Goal: Find contact information: Find contact information

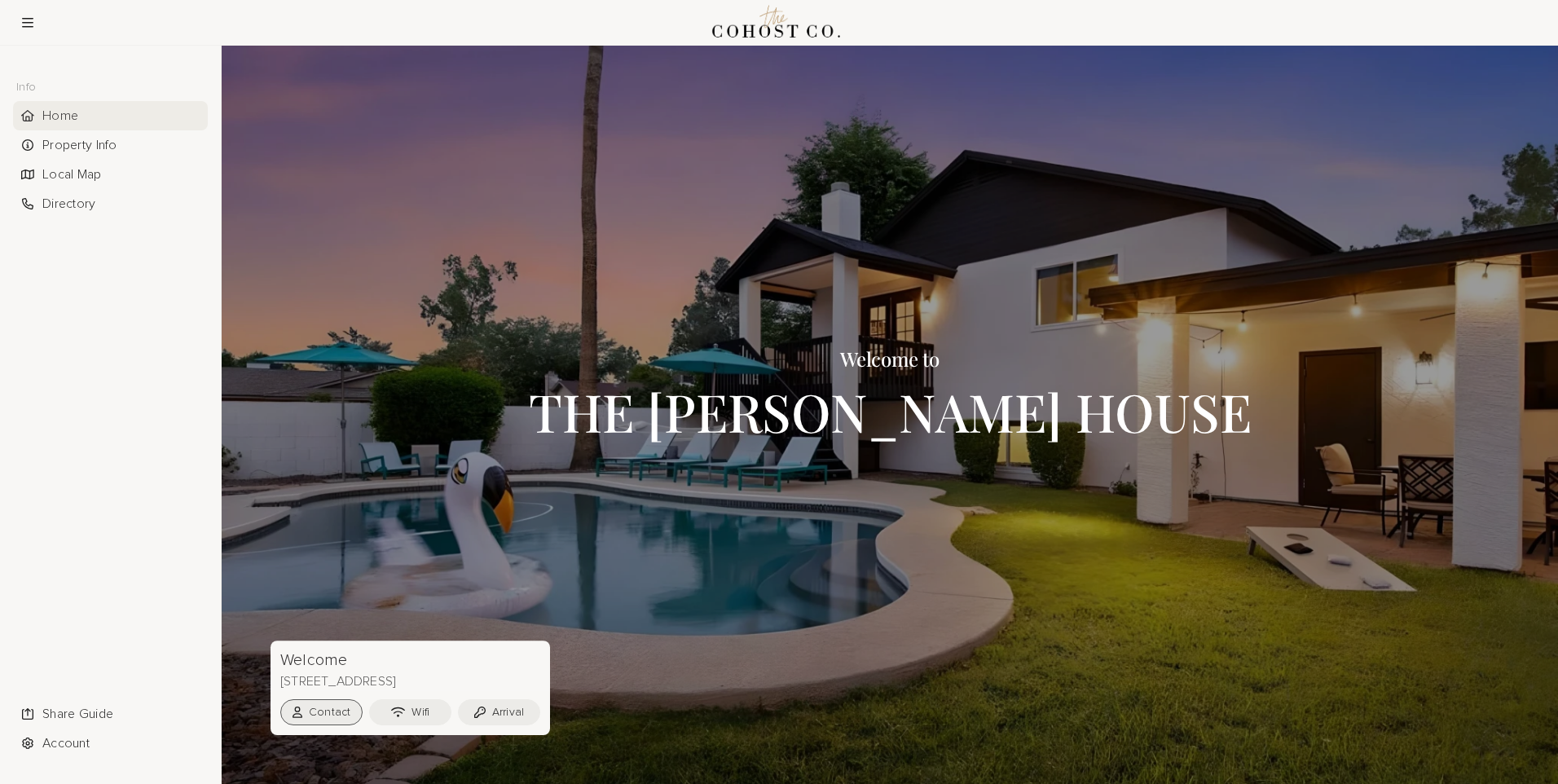
click at [339, 709] on button "Contact" at bounding box center [321, 712] width 82 height 26
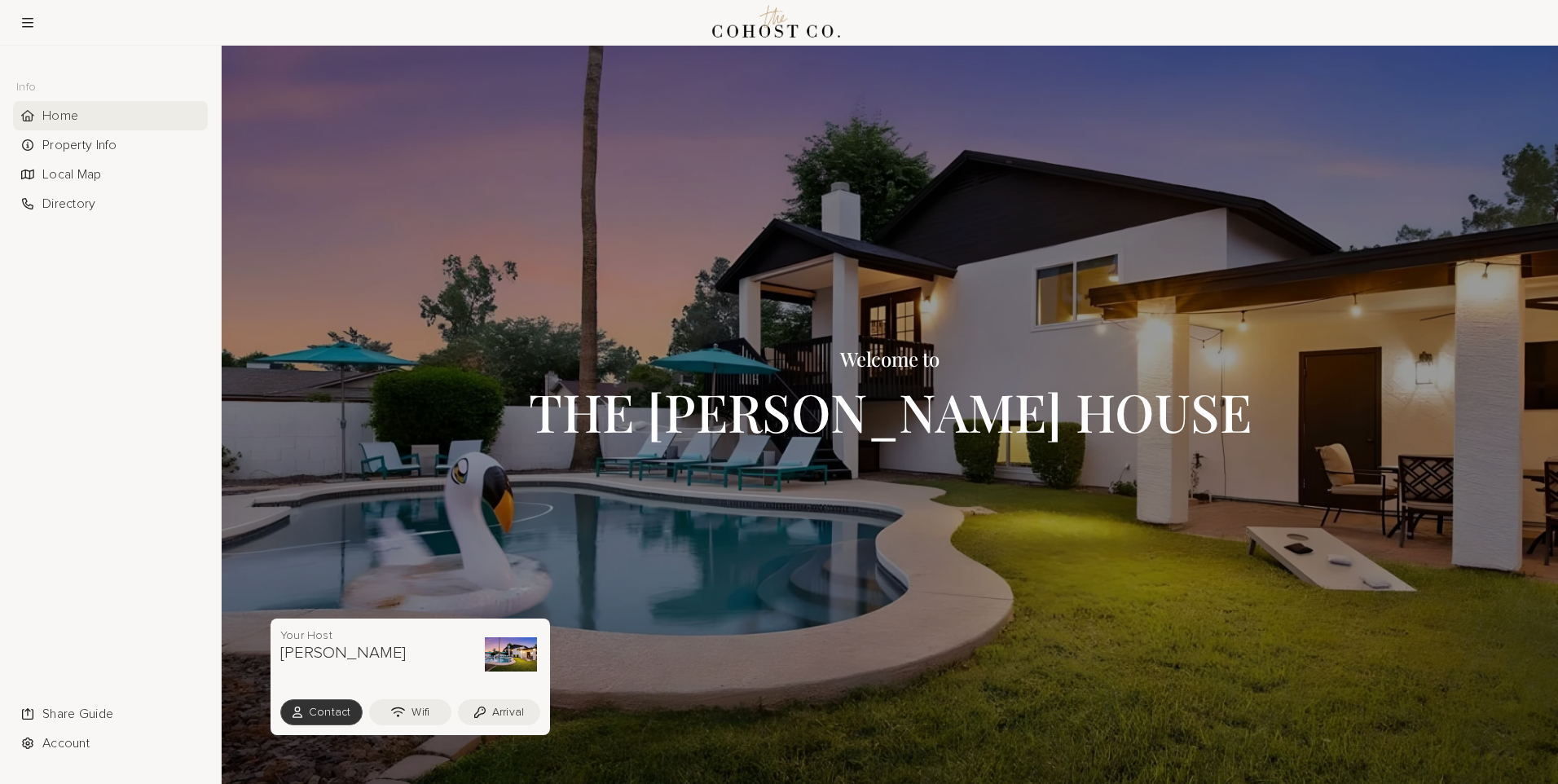
click at [322, 710] on button "Contact" at bounding box center [321, 712] width 82 height 26
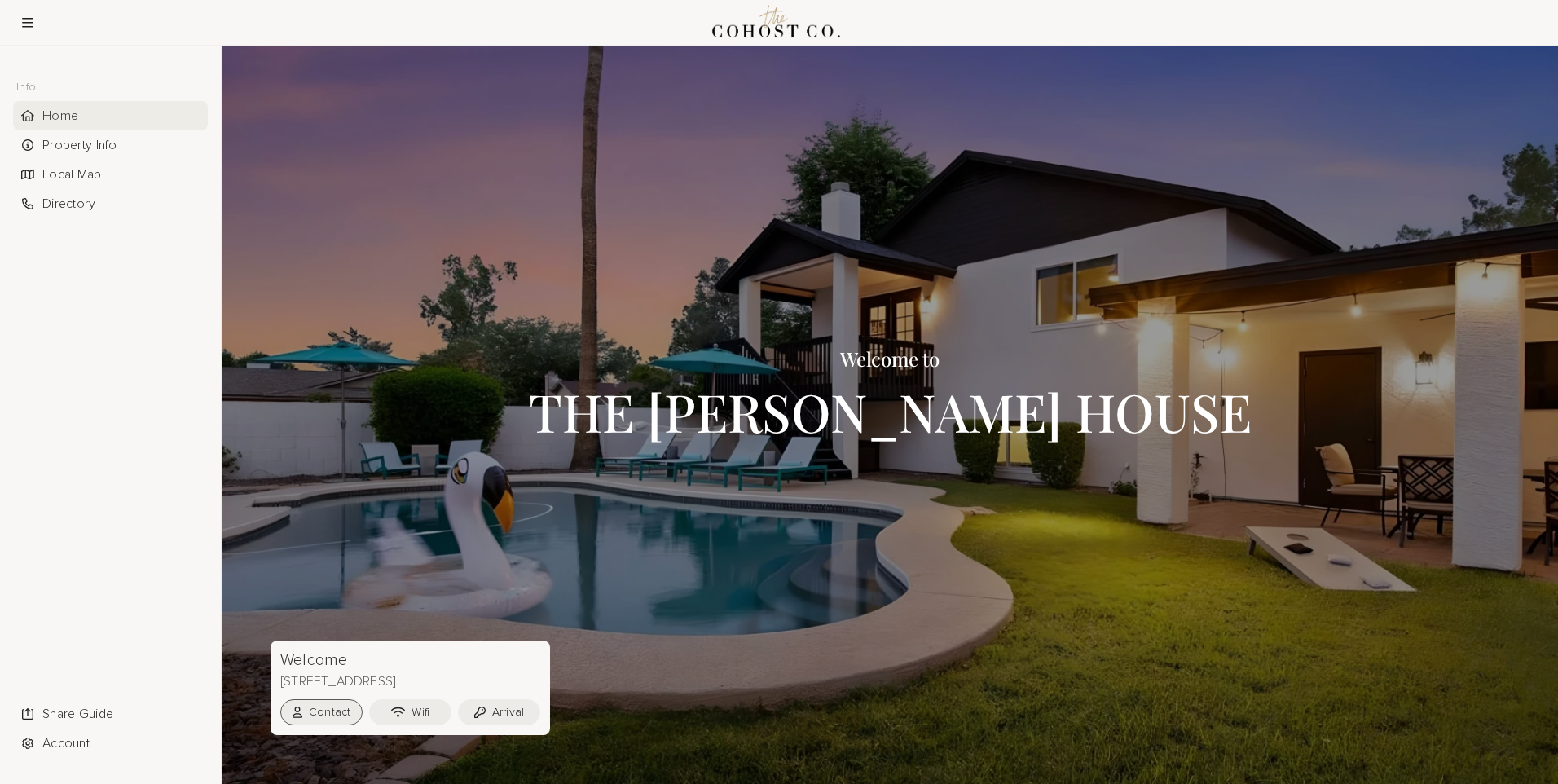
click at [322, 710] on button "Contact" at bounding box center [321, 712] width 82 height 26
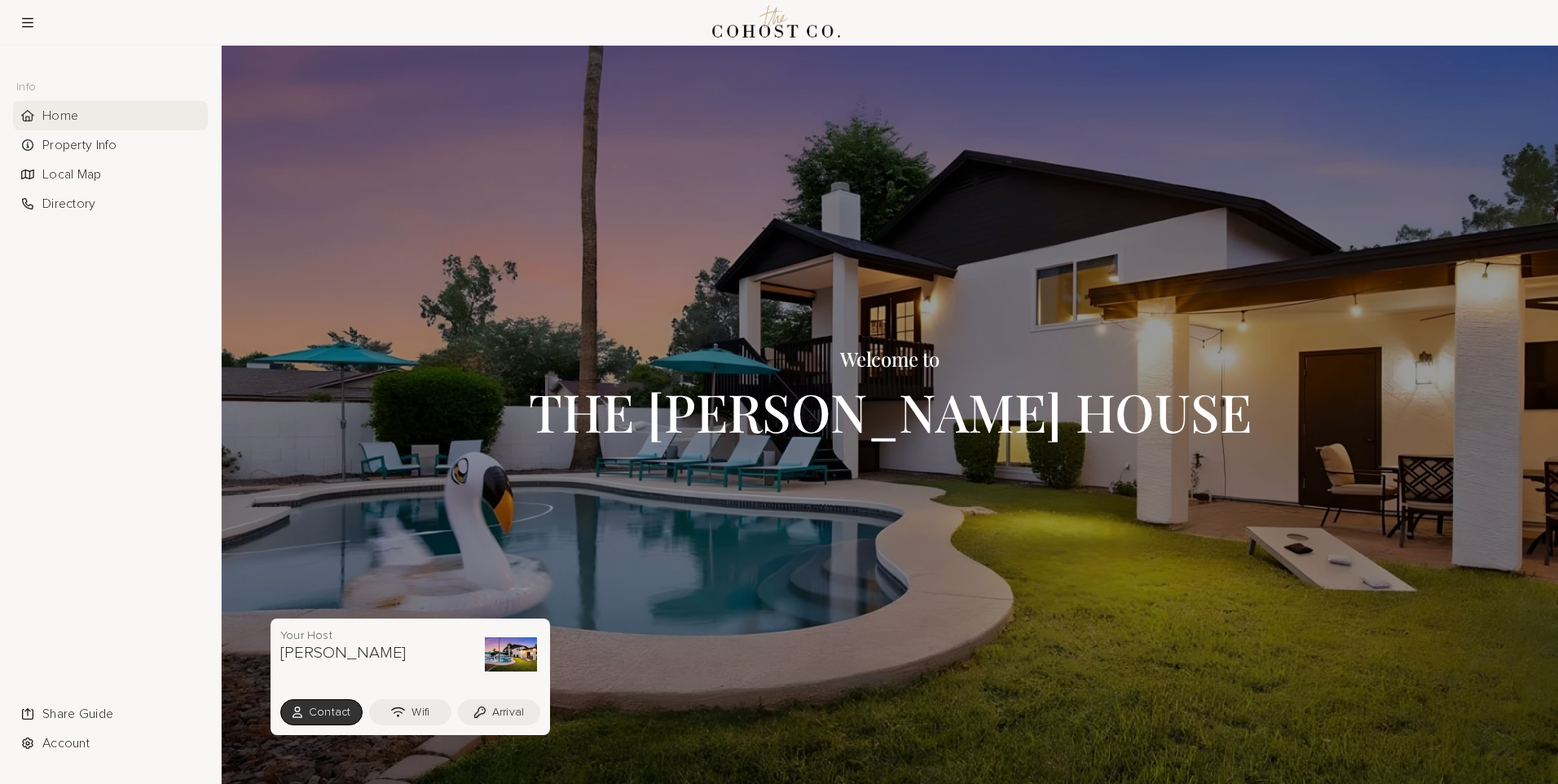
click at [326, 652] on h3 "[PERSON_NAME]" at bounding box center [343, 652] width 126 height 19
click at [337, 705] on button "Contact" at bounding box center [321, 712] width 82 height 26
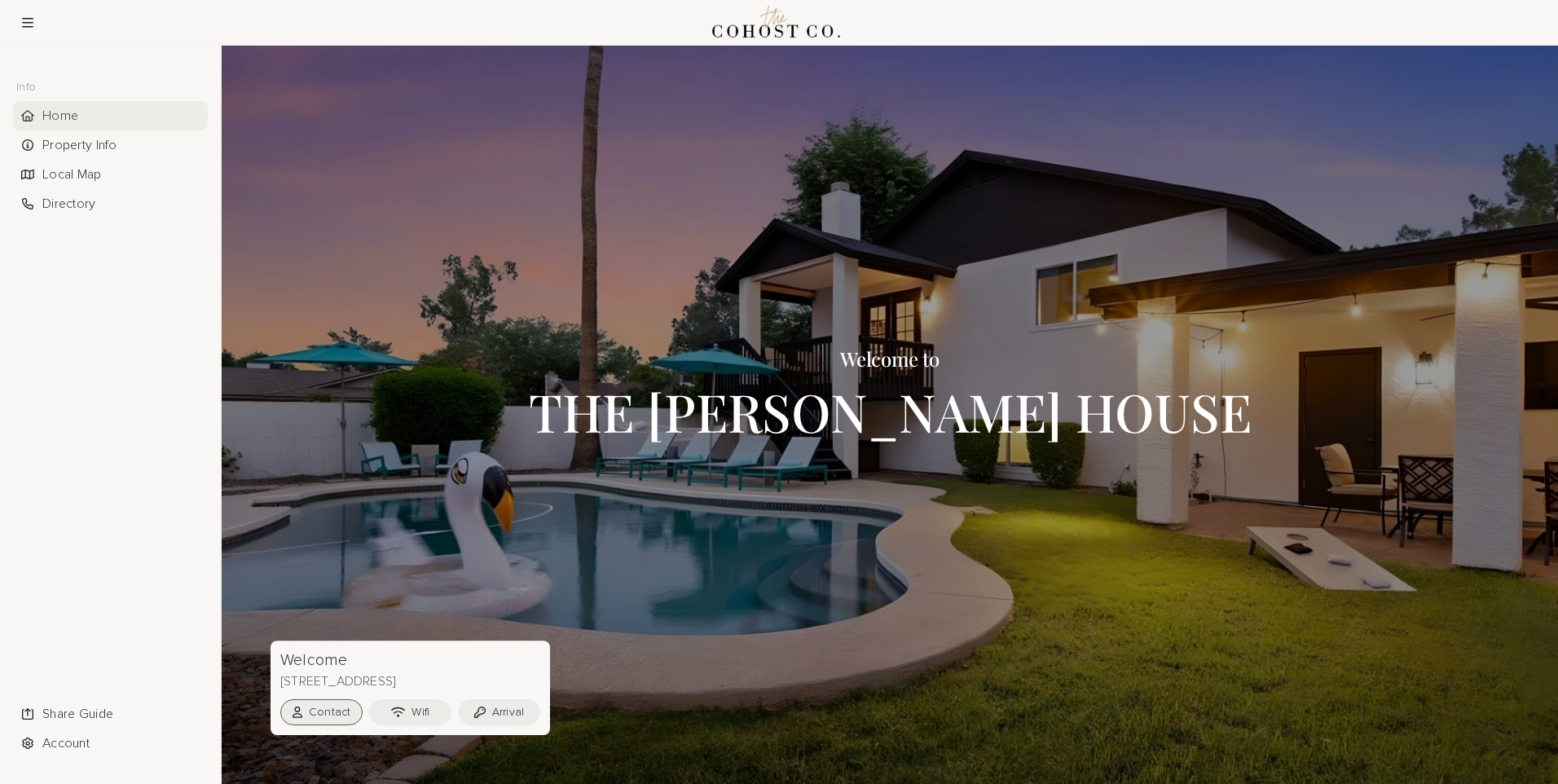
click at [334, 714] on button "Contact" at bounding box center [321, 712] width 82 height 26
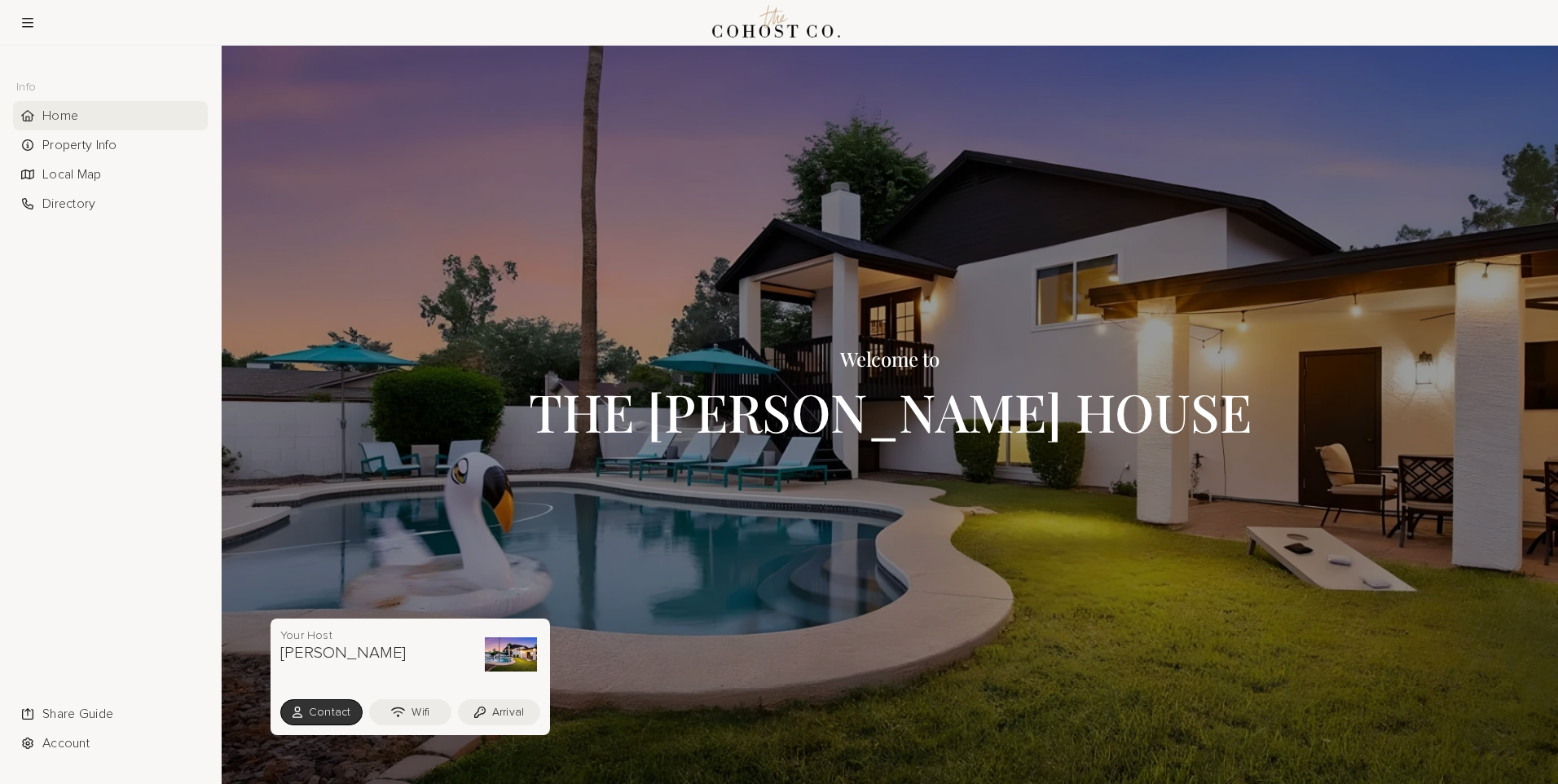
click at [315, 636] on p "Your Host" at bounding box center [343, 635] width 126 height 14
click at [430, 664] on div "Your Host [PERSON_NAME]" at bounding box center [409, 654] width 257 height 53
click at [1017, 520] on div at bounding box center [889, 414] width 1336 height 738
click at [331, 705] on button "Contact" at bounding box center [321, 712] width 82 height 26
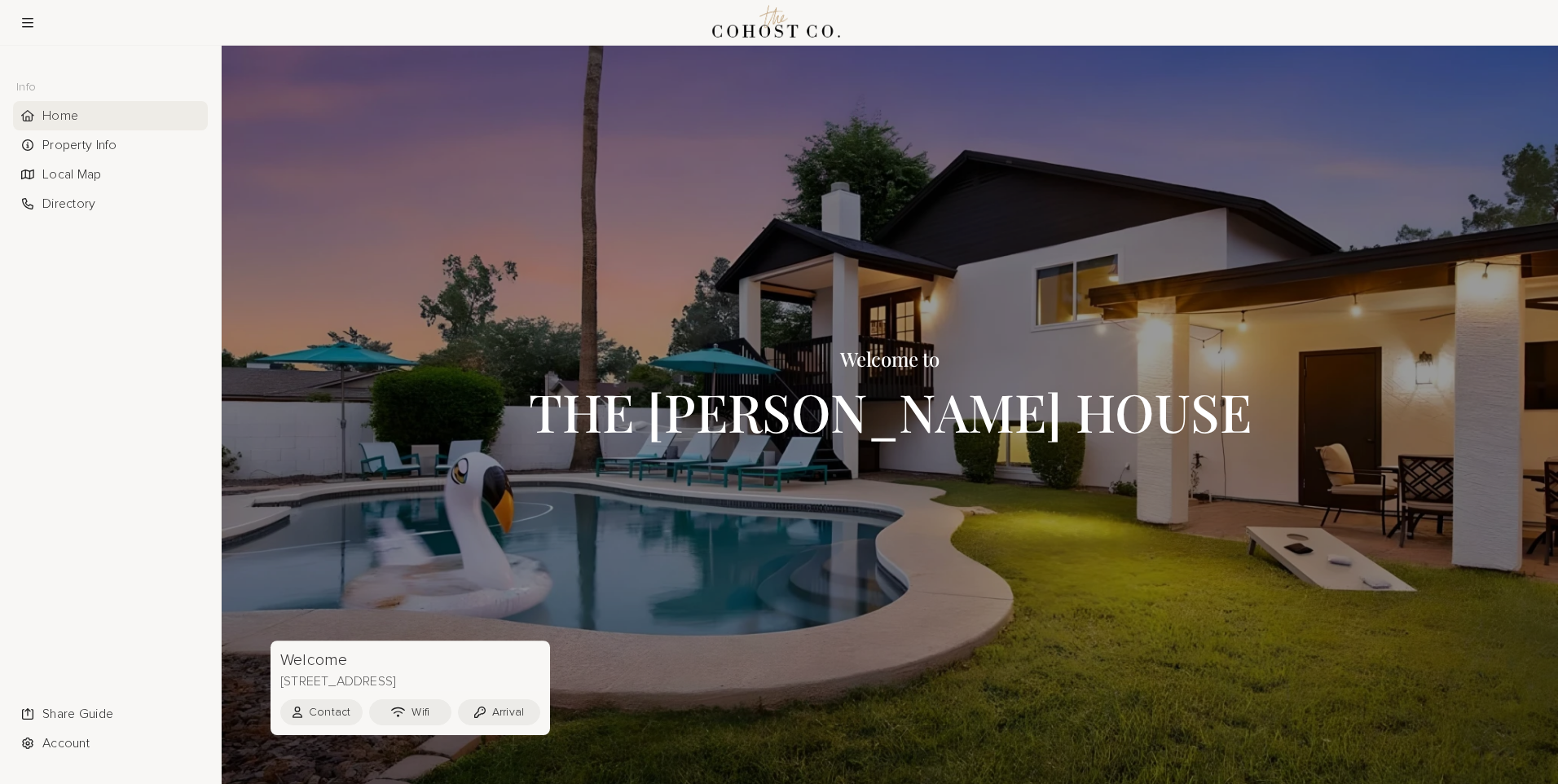
click at [1110, 388] on h1 "THE [PERSON_NAME] HOUSE" at bounding box center [890, 411] width 723 height 57
click at [72, 115] on div "Home" at bounding box center [110, 115] width 195 height 30
click at [326, 706] on button "Contact" at bounding box center [321, 712] width 82 height 26
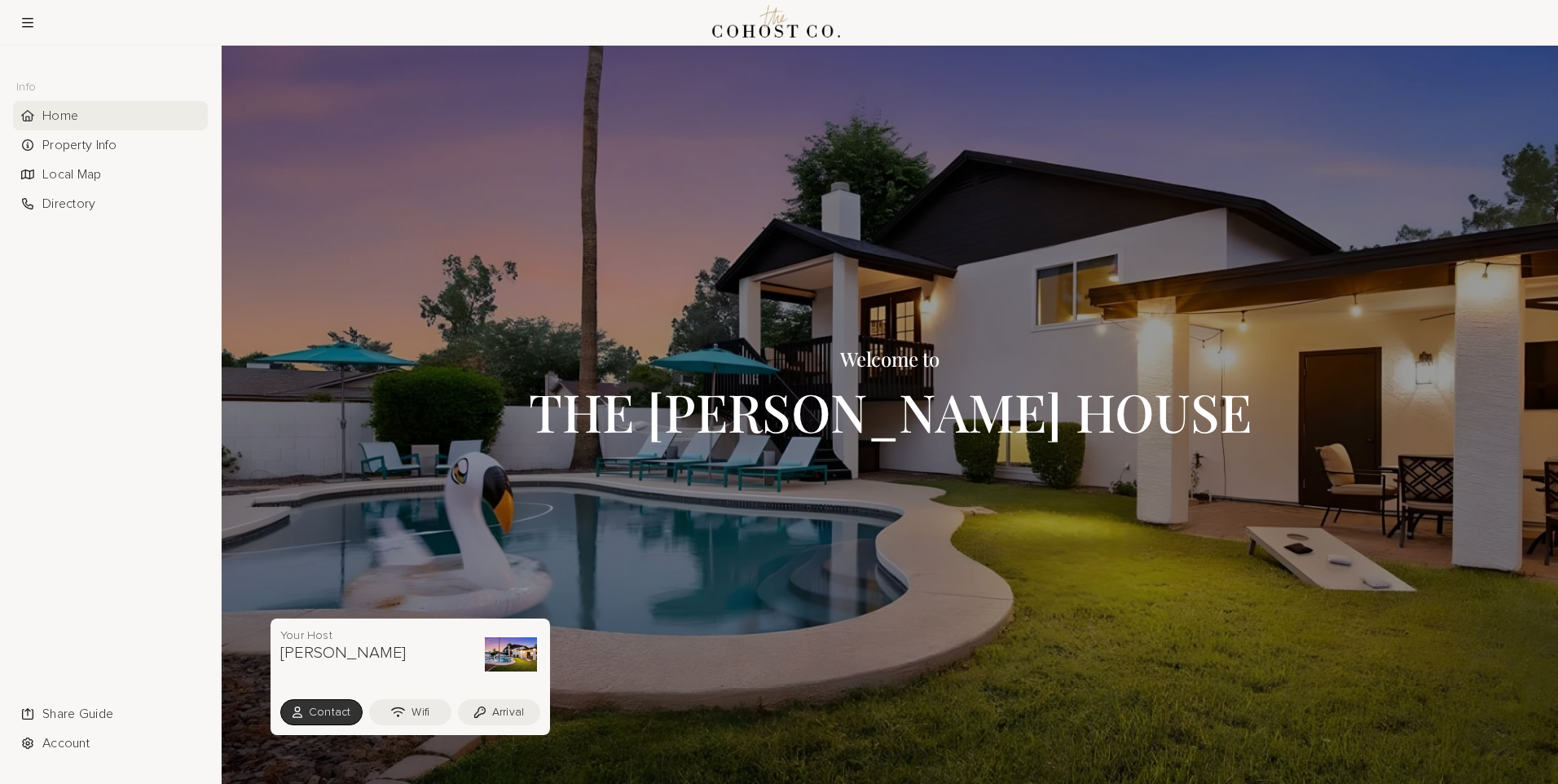
click at [317, 651] on h3 "[PERSON_NAME]" at bounding box center [343, 652] width 126 height 19
drag, startPoint x: 506, startPoint y: 296, endPoint x: 508, endPoint y: 280, distance: 16.1
click at [507, 296] on div at bounding box center [889, 414] width 1336 height 738
click at [31, 18] on icon at bounding box center [27, 23] width 11 height 10
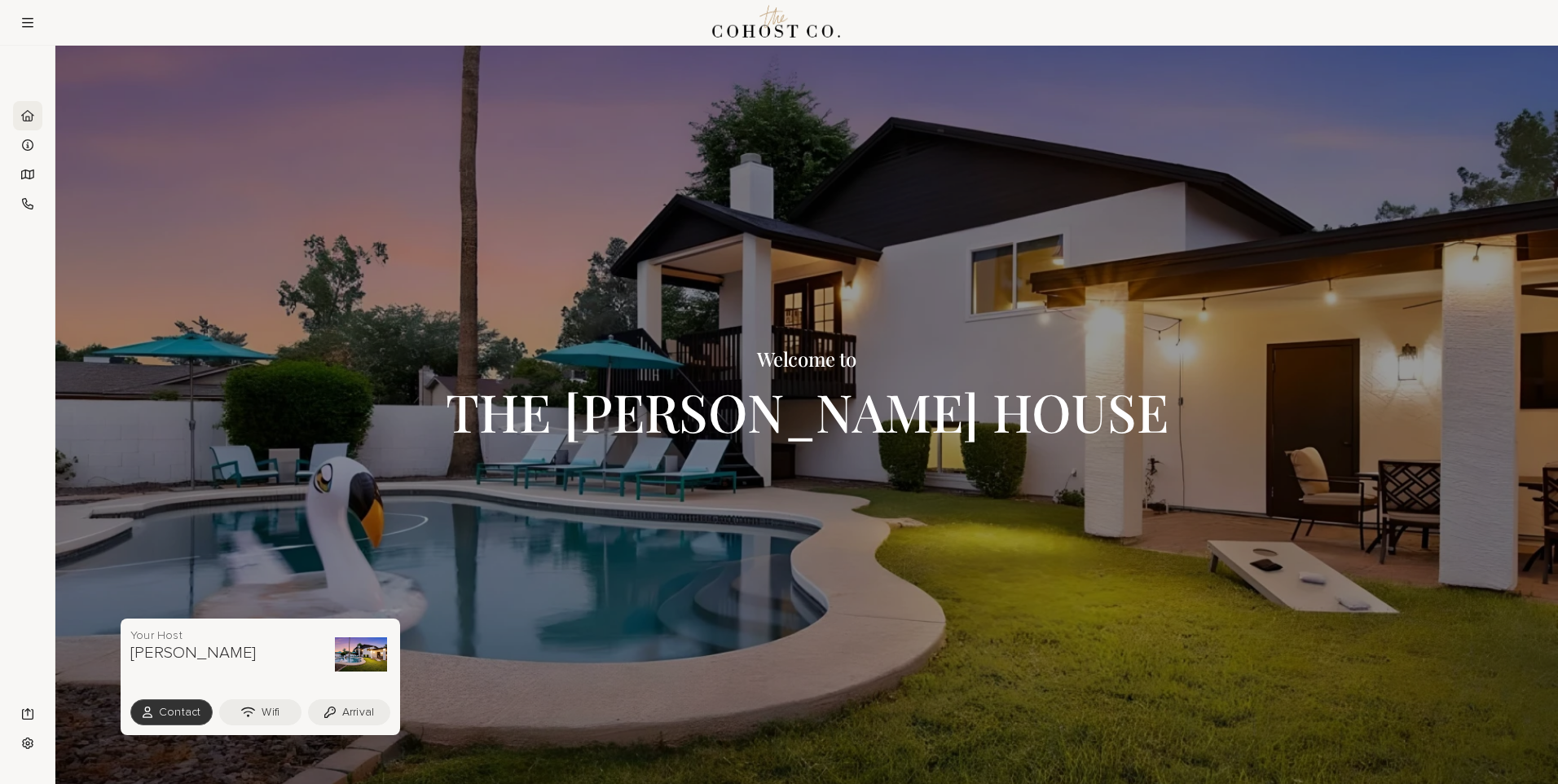
click at [179, 721] on button "Contact" at bounding box center [171, 712] width 82 height 26
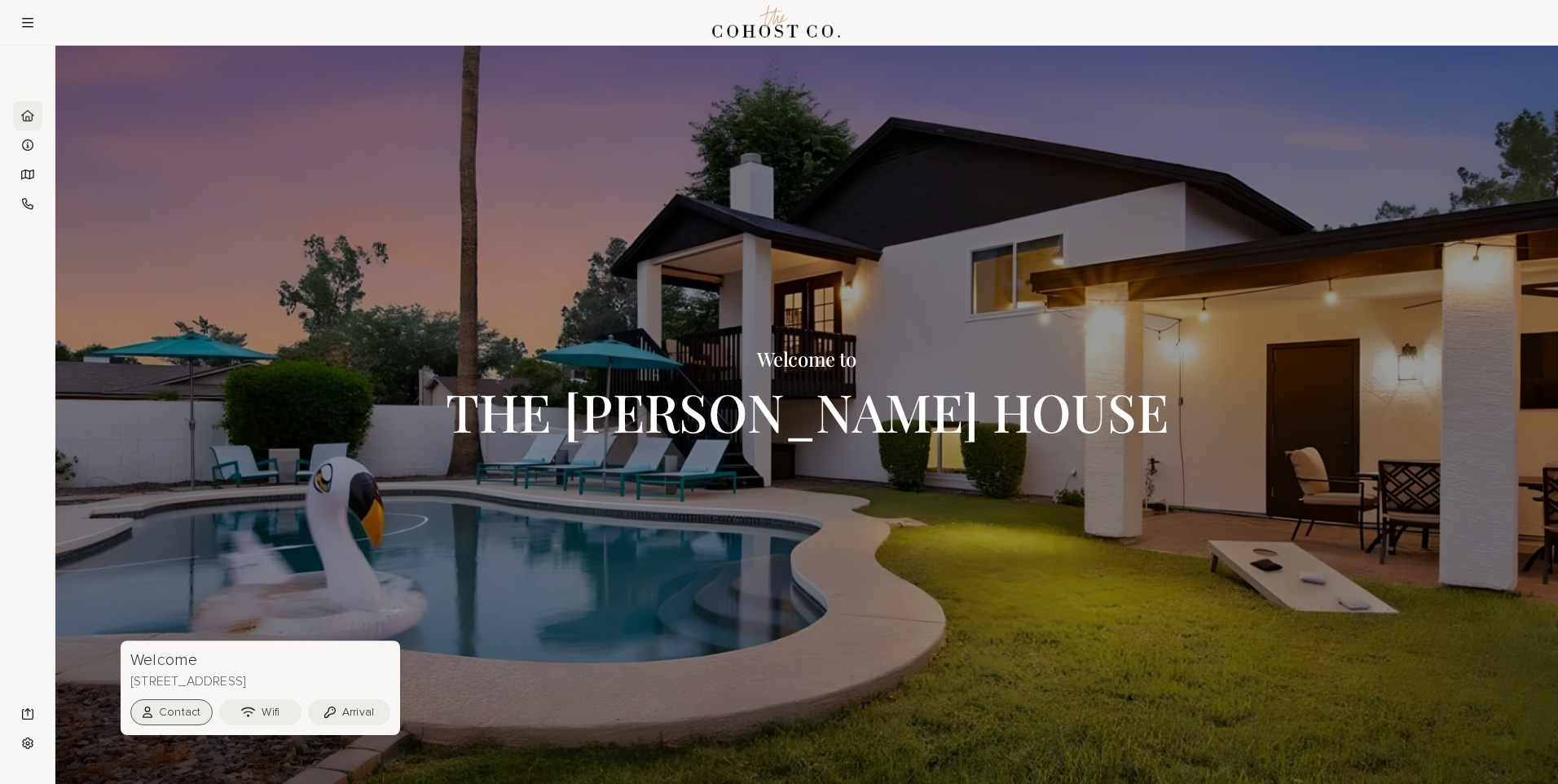
click at [180, 717] on button "Contact" at bounding box center [171, 712] width 82 height 26
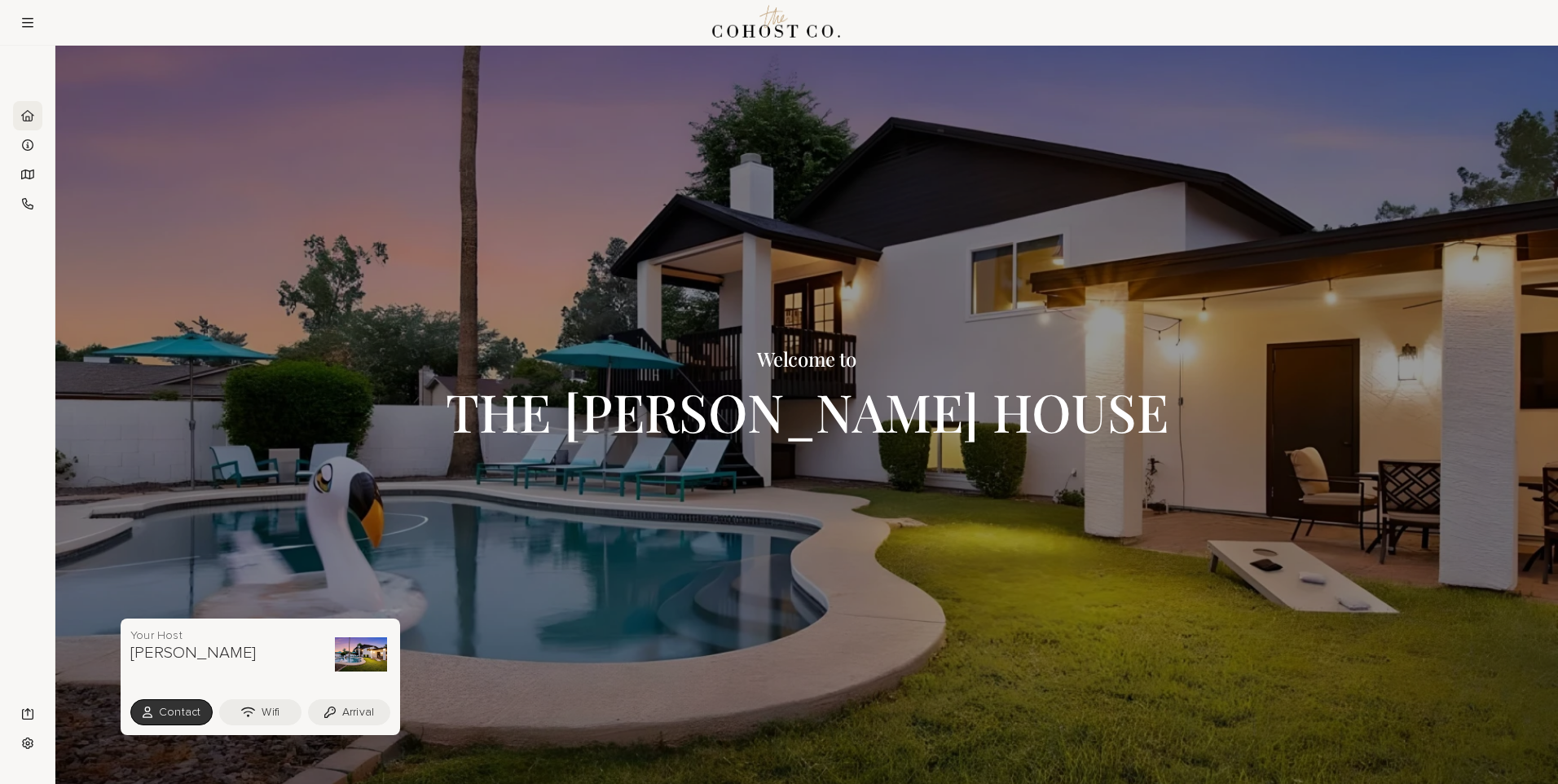
click at [270, 670] on div "Your Host [PERSON_NAME]" at bounding box center [259, 654] width 257 height 53
click at [166, 655] on h3 "[PERSON_NAME]" at bounding box center [193, 652] width 126 height 19
click at [166, 653] on h3 "[PERSON_NAME]" at bounding box center [193, 652] width 126 height 19
drag, startPoint x: 888, startPoint y: 571, endPoint x: 897, endPoint y: 566, distance: 10.3
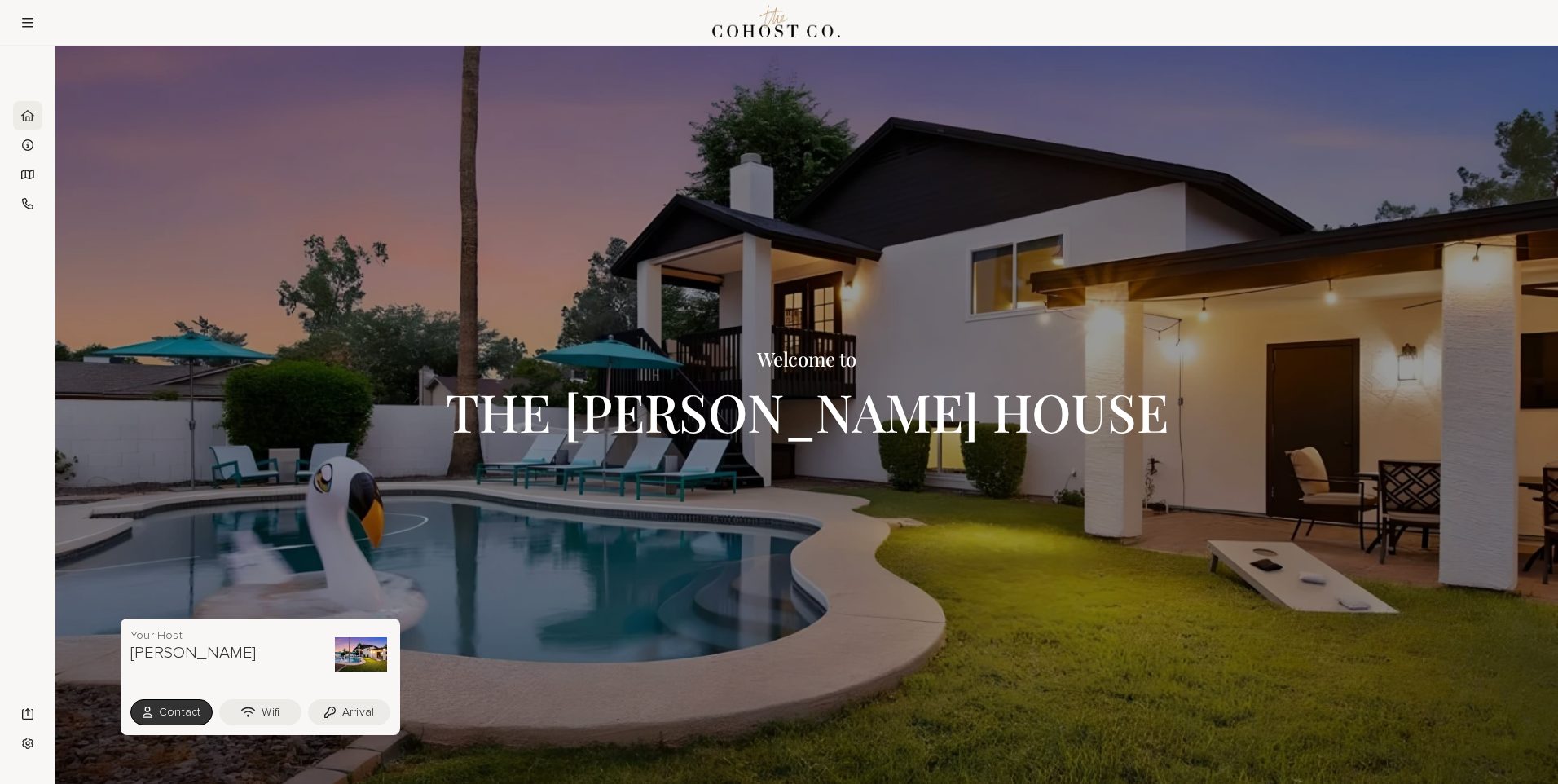
click at [890, 570] on div at bounding box center [806, 414] width 1503 height 738
click at [349, 714] on button "Arrival" at bounding box center [348, 712] width 82 height 26
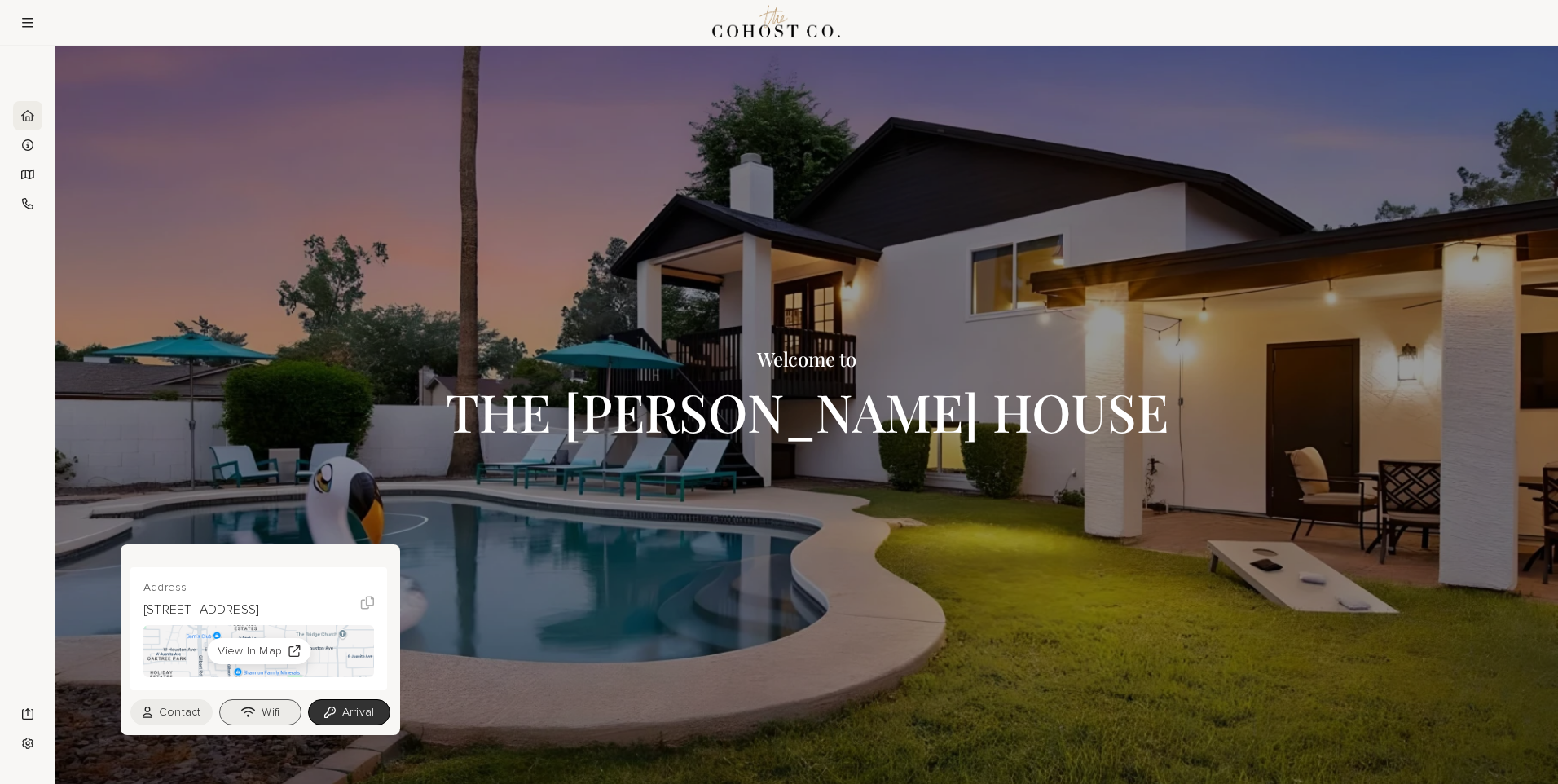
click at [266, 714] on button "Wifi" at bounding box center [260, 712] width 82 height 26
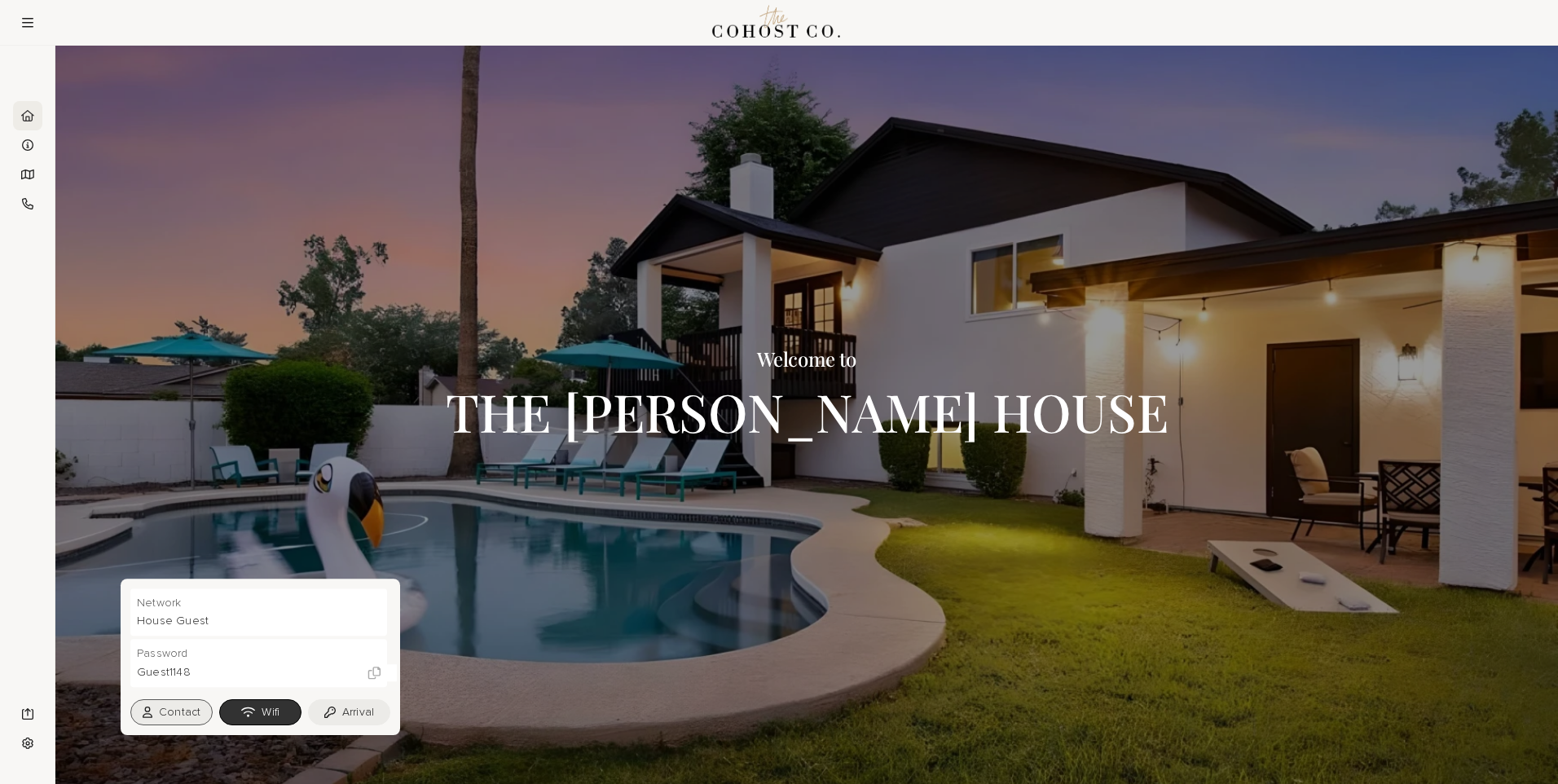
click at [188, 706] on button "Contact" at bounding box center [171, 712] width 82 height 26
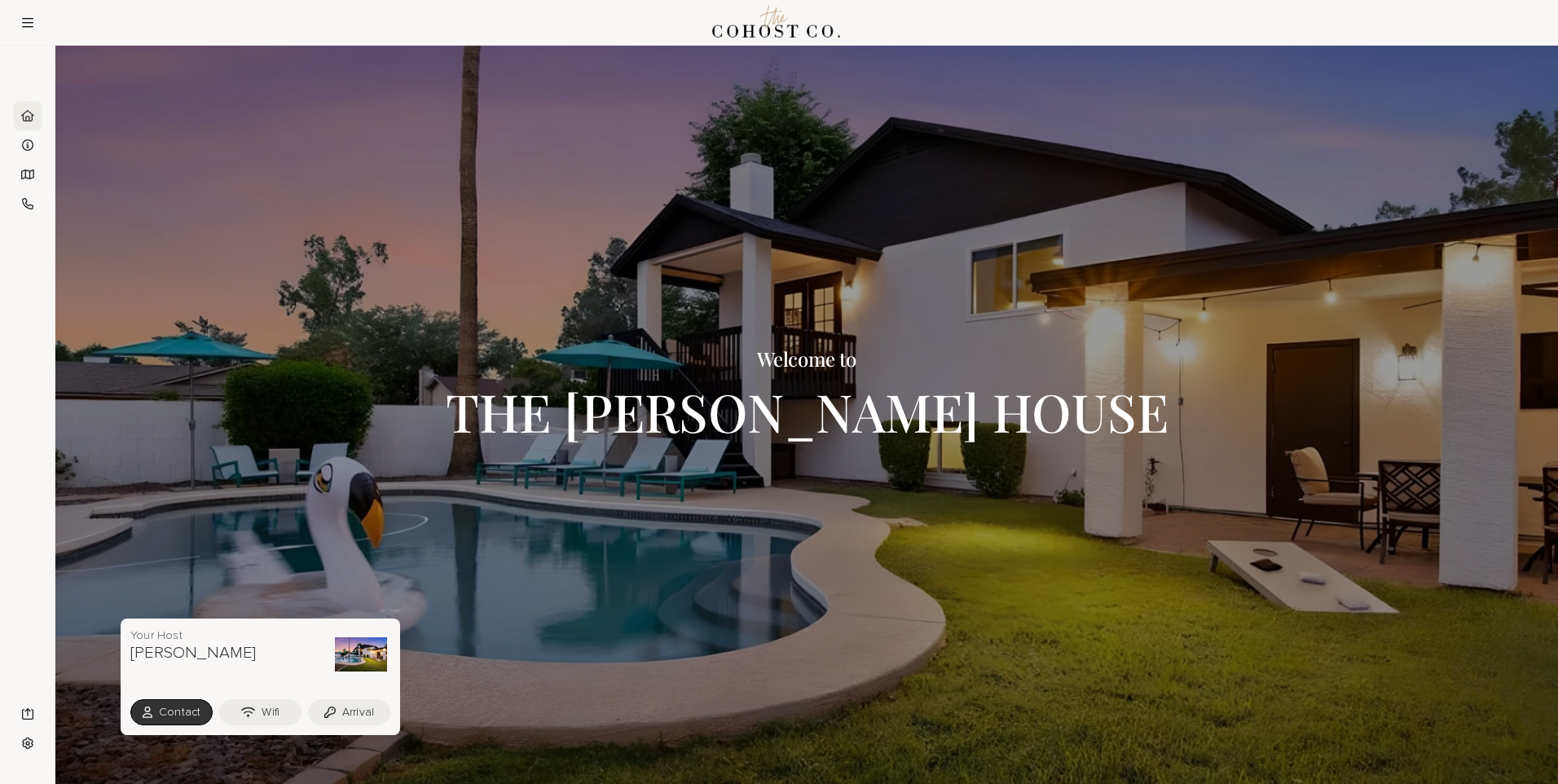
click at [1138, 598] on div at bounding box center [806, 414] width 1503 height 738
click at [168, 705] on button "Contact" at bounding box center [171, 712] width 82 height 26
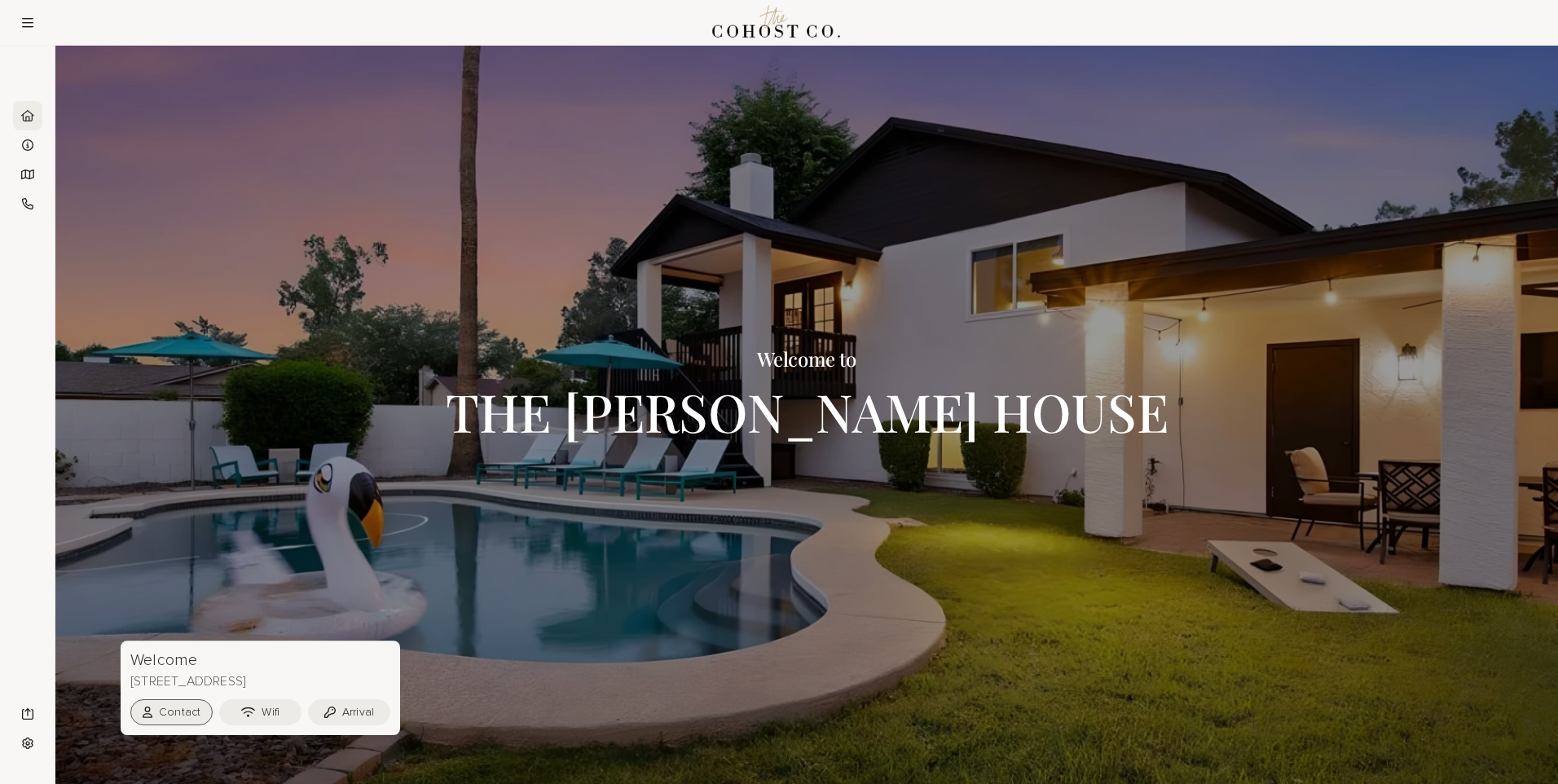
click at [186, 713] on button "Contact" at bounding box center [171, 712] width 82 height 26
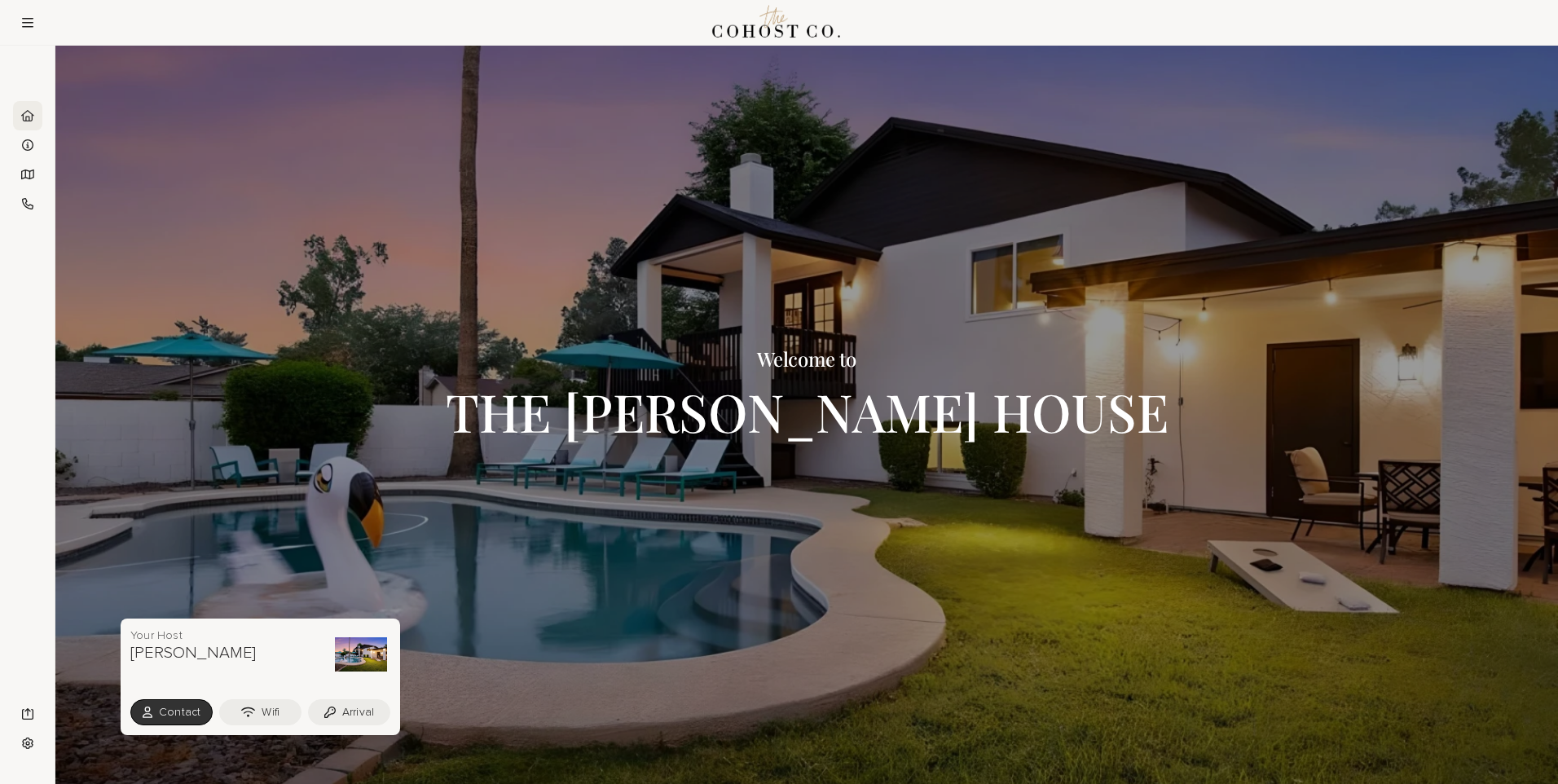
click at [158, 649] on h3 "[PERSON_NAME]" at bounding box center [193, 652] width 126 height 19
click at [348, 713] on button "Arrival" at bounding box center [348, 712] width 82 height 26
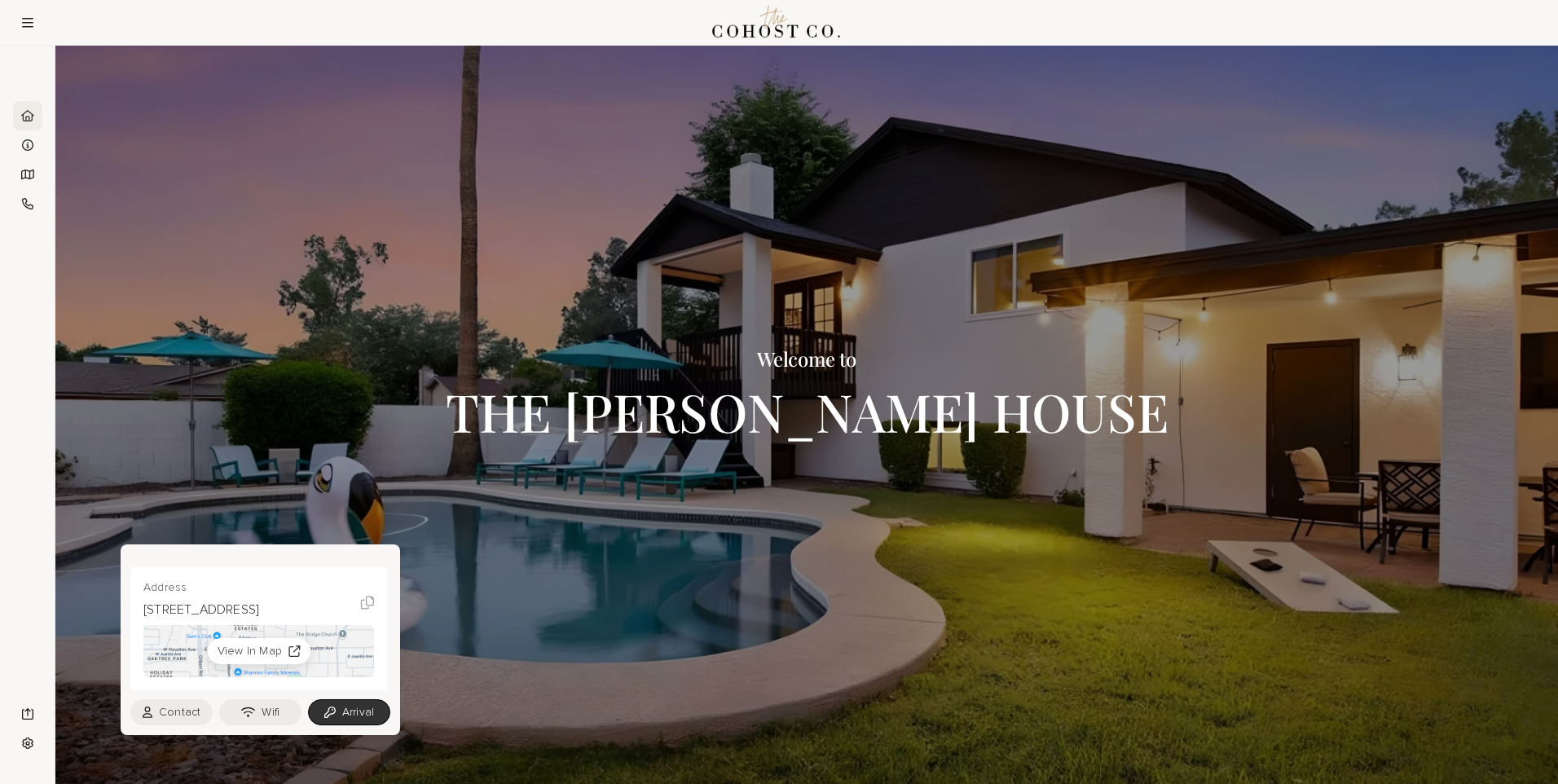
click at [1071, 596] on div at bounding box center [806, 414] width 1503 height 738
